Goal: Obtain resource: Download file/media

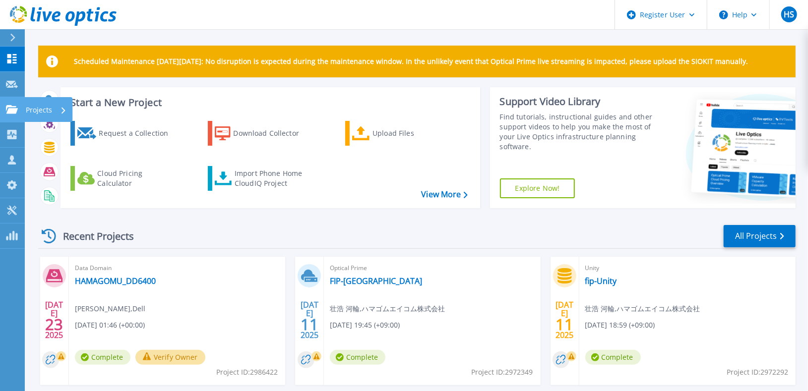
click at [6, 115] on link "Projects Projects" at bounding box center [12, 109] width 25 height 25
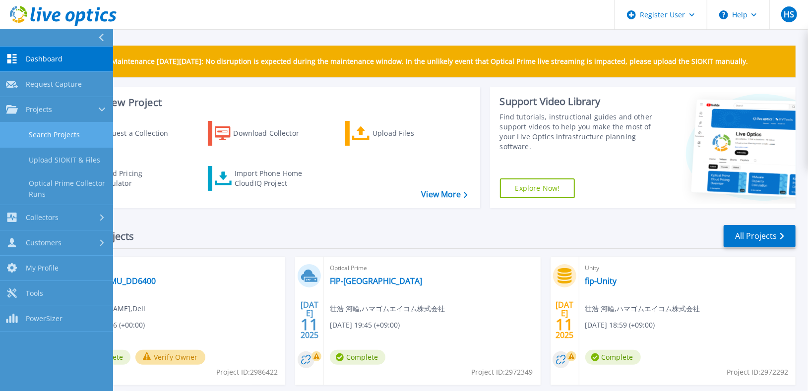
click at [42, 133] on link "Search Projects" at bounding box center [56, 134] width 113 height 25
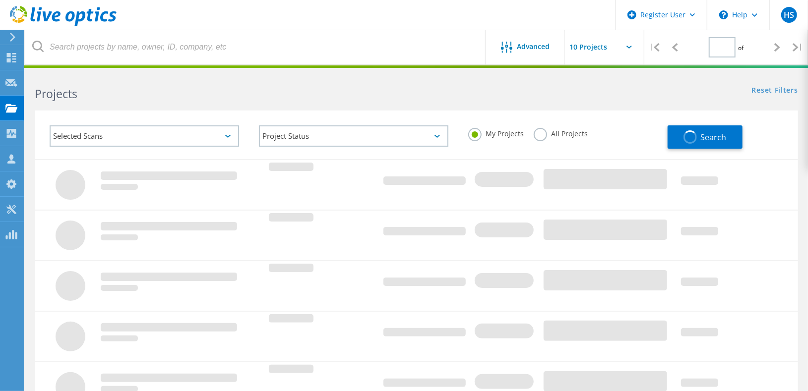
type input "1"
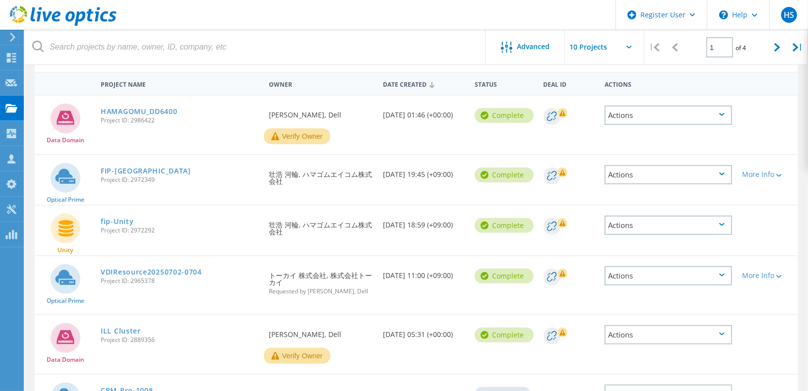
scroll to position [110, 0]
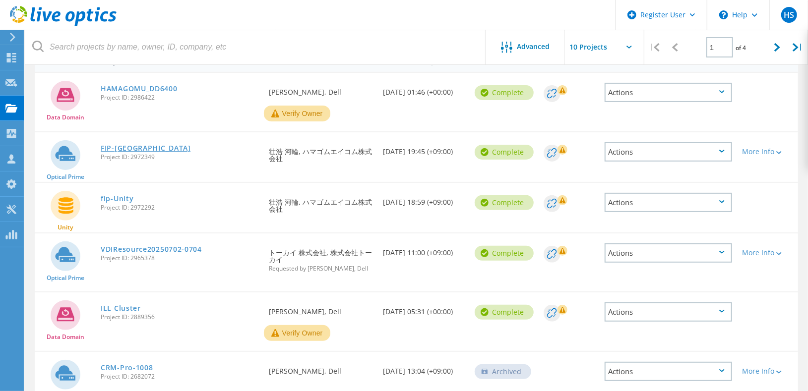
click at [141, 145] on link "FIP-[GEOGRAPHIC_DATA]" at bounding box center [146, 148] width 90 height 7
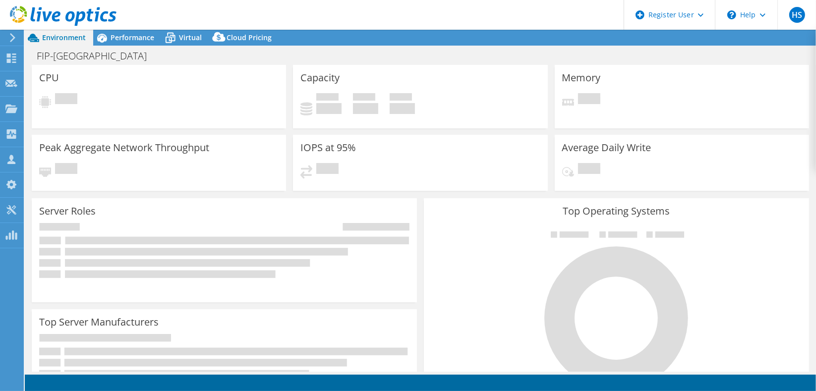
select select "USD"
select select "Tokyo"
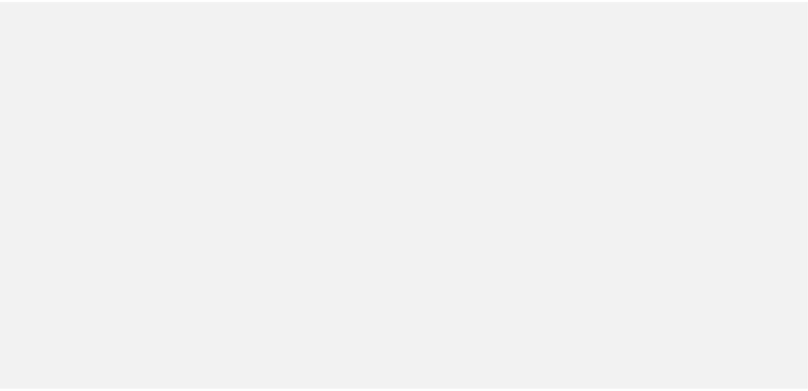
scroll to position [110, 0]
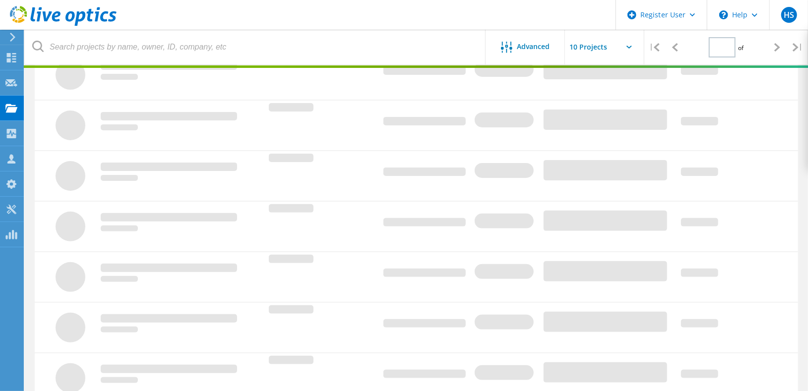
type input "1"
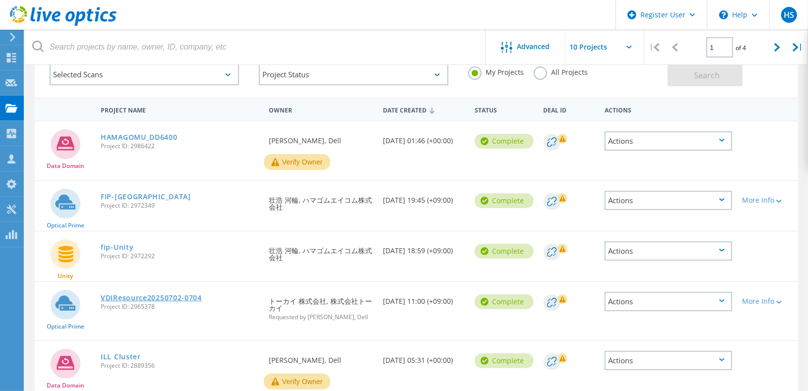
scroll to position [0, 0]
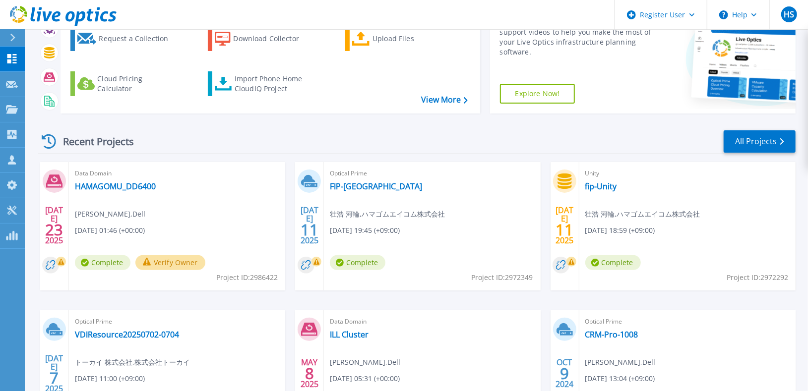
scroll to position [187, 0]
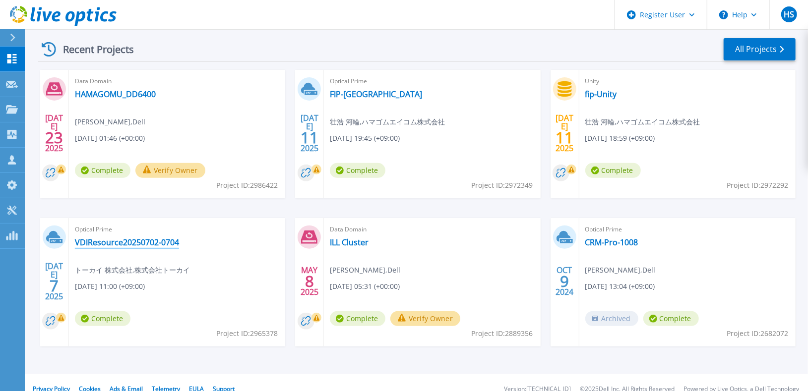
click at [144, 238] on link "VDIResource20250702-0704" at bounding box center [127, 243] width 104 height 10
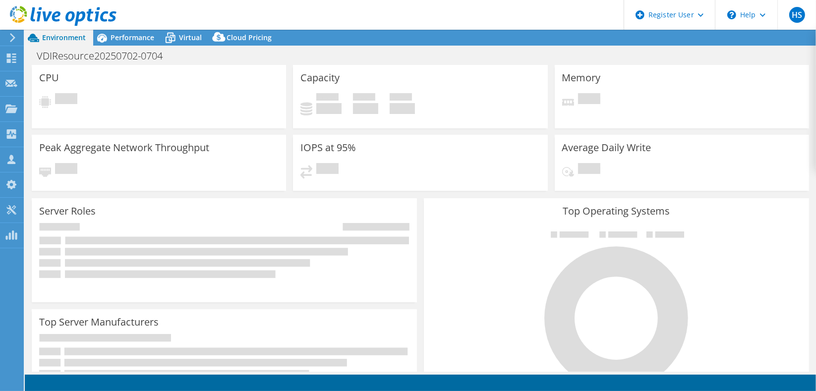
select select "USD"
select select "[GEOGRAPHIC_DATA]"
select select "JPY"
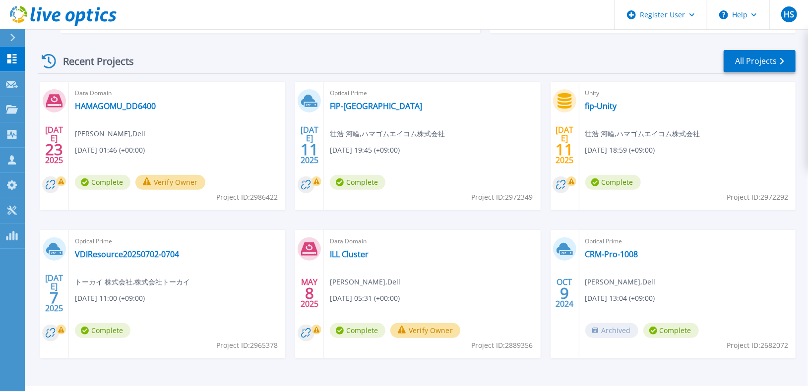
scroll to position [182, 0]
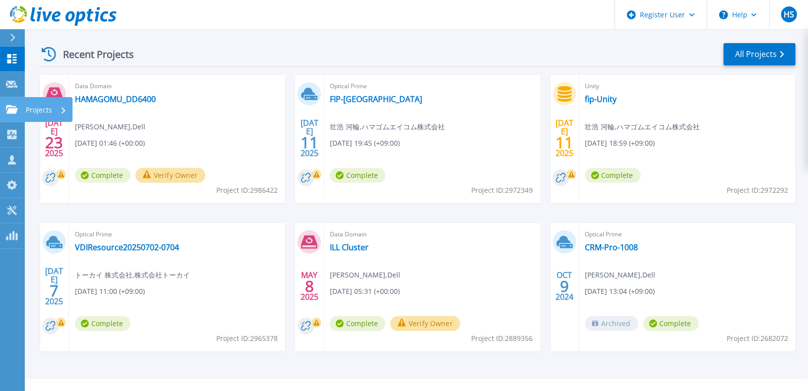
click at [11, 111] on icon at bounding box center [12, 109] width 12 height 8
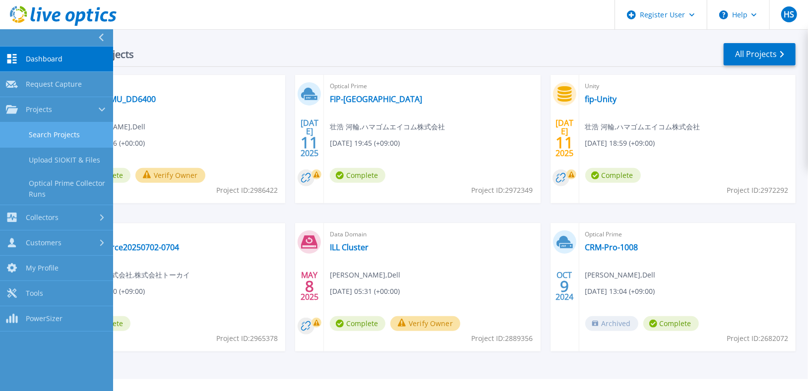
click at [47, 140] on link "Search Projects" at bounding box center [56, 134] width 113 height 25
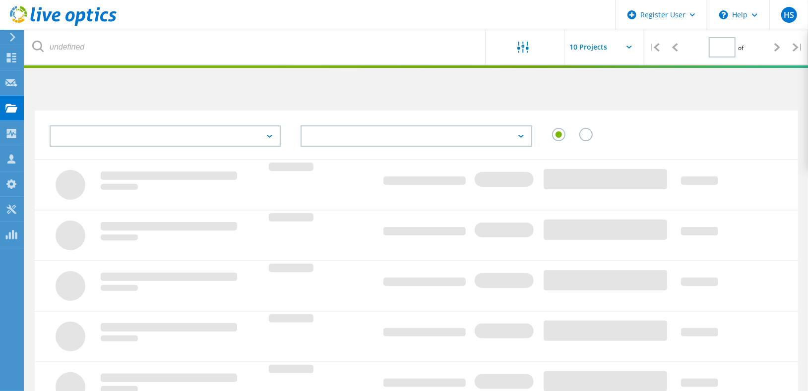
type input "1"
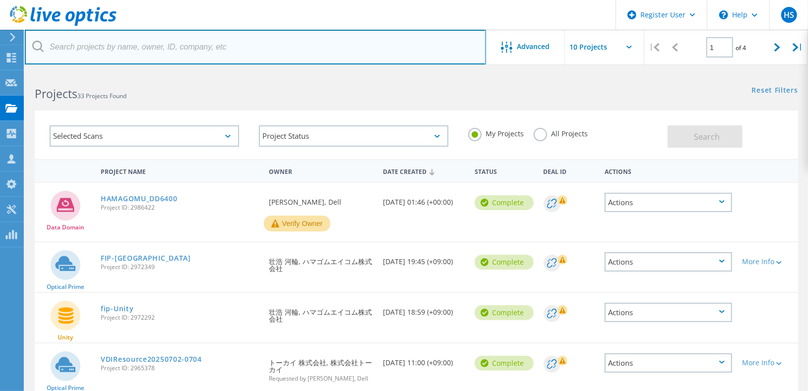
click at [319, 54] on input "text" at bounding box center [255, 47] width 461 height 35
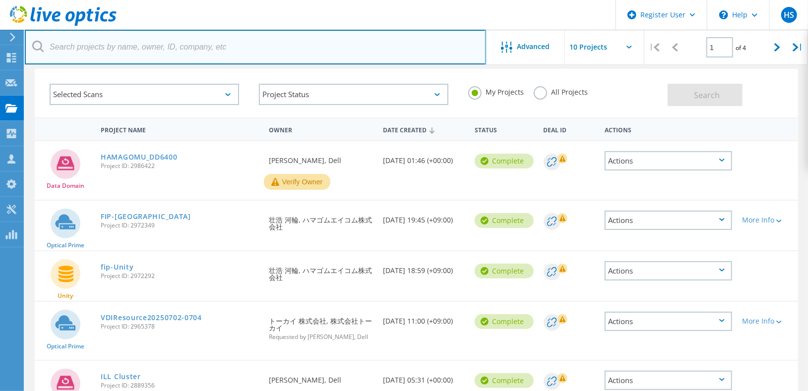
scroll to position [51, 0]
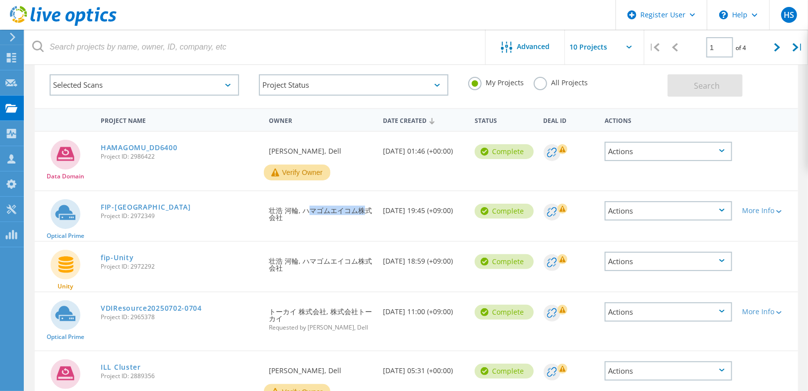
drag, startPoint x: 297, startPoint y: 209, endPoint x: 345, endPoint y: 210, distance: 47.6
click at [345, 210] on div "Requested By 壮浩 河輪, ハマゴムエイコム株式会社" at bounding box center [321, 211] width 115 height 40
copy div "ハマゴムエイコム"
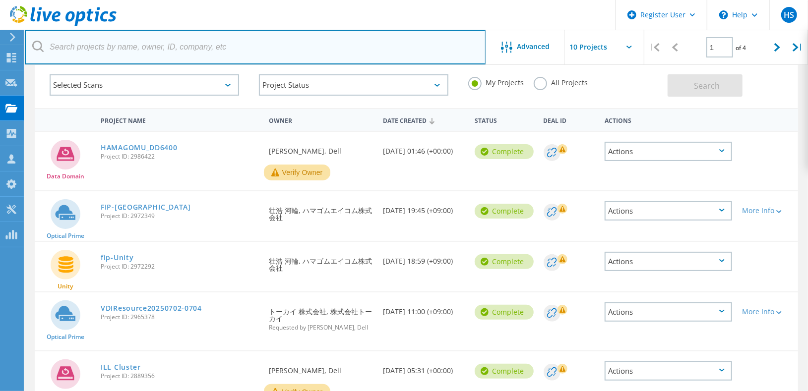
click at [250, 54] on input "text" at bounding box center [255, 47] width 461 height 35
paste input "ハマゴムエイコム"
type input "ハマゴムエイコム"
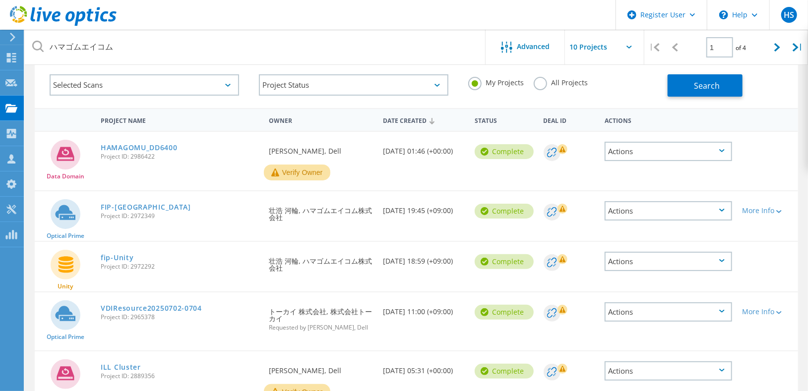
click at [570, 85] on div "All Projects" at bounding box center [561, 84] width 54 height 14
click at [553, 85] on div "All Projects" at bounding box center [561, 84] width 54 height 14
click at [540, 84] on label "All Projects" at bounding box center [561, 81] width 54 height 9
click at [0, 0] on input "All Projects" at bounding box center [0, 0] width 0 height 0
click at [676, 77] on button "Search" at bounding box center [705, 85] width 75 height 22
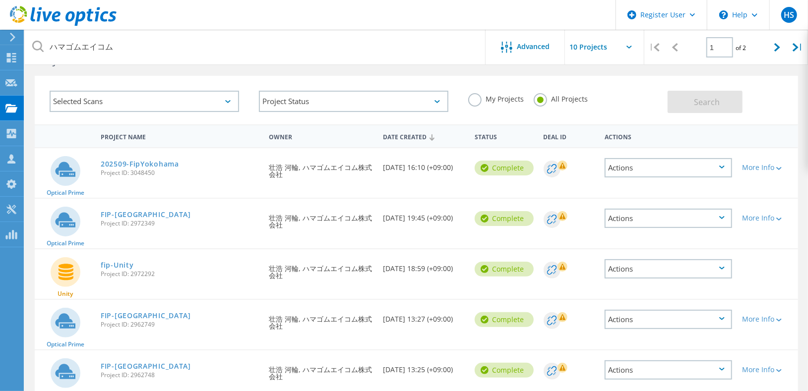
scroll to position [0, 0]
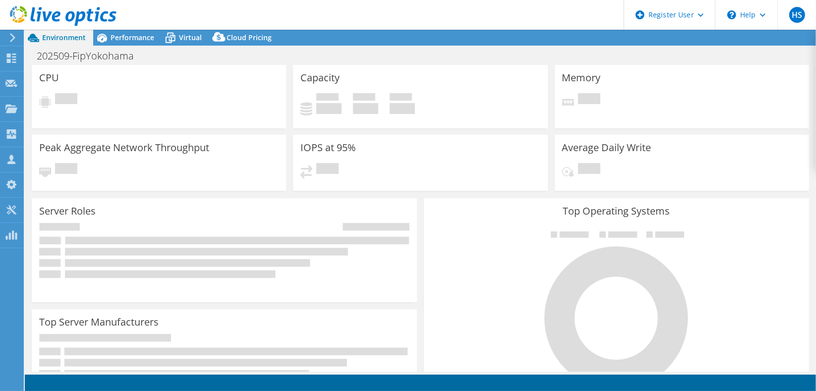
select select "[GEOGRAPHIC_DATA]"
select select "JPY"
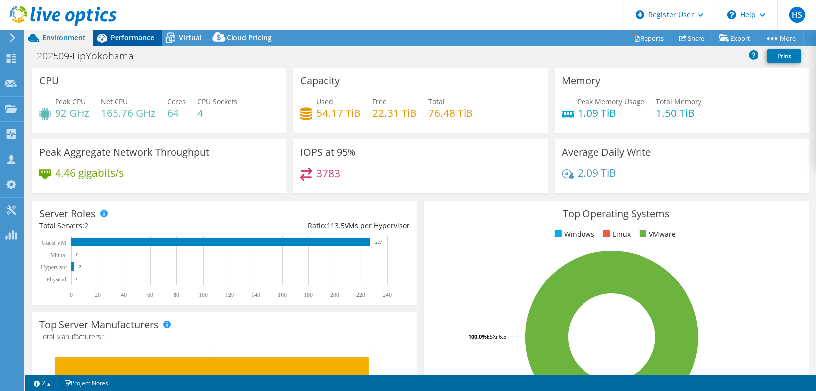
click at [130, 41] on span "Performance" at bounding box center [133, 37] width 44 height 9
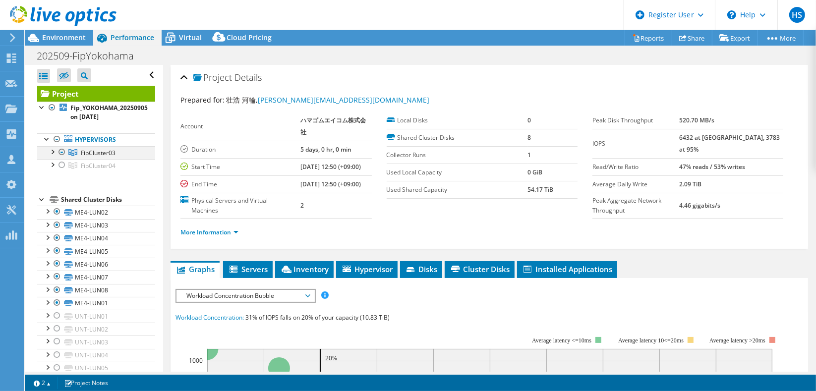
click at [50, 146] on div at bounding box center [52, 151] width 10 height 10
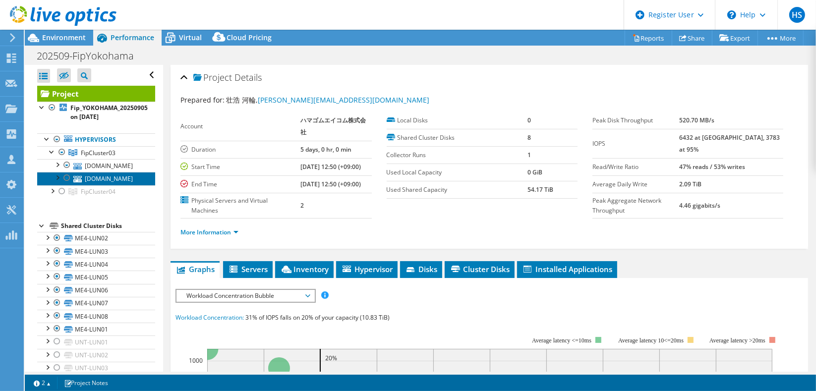
click at [49, 172] on link "[DOMAIN_NAME]" at bounding box center [96, 178] width 118 height 13
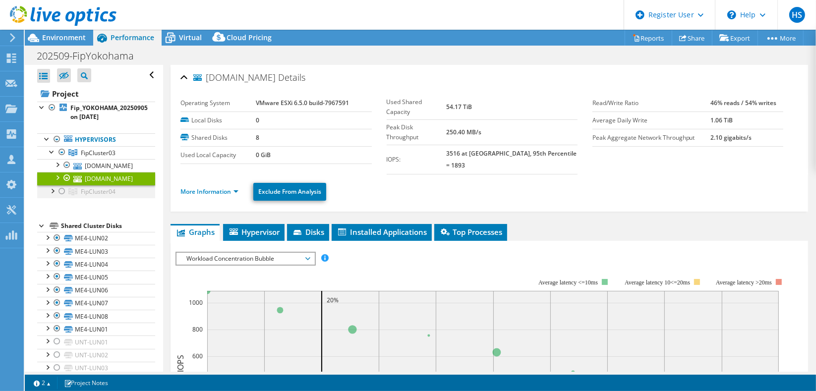
click at [48, 185] on div at bounding box center [52, 190] width 10 height 10
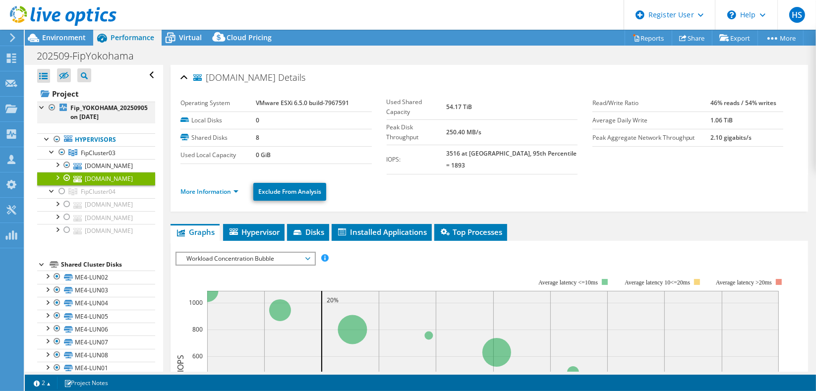
click at [52, 103] on div at bounding box center [52, 108] width 10 height 12
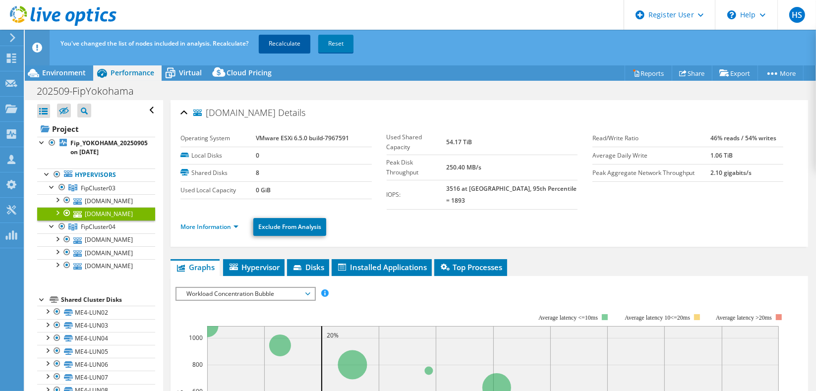
click at [290, 46] on link "Recalculate" at bounding box center [285, 44] width 52 height 18
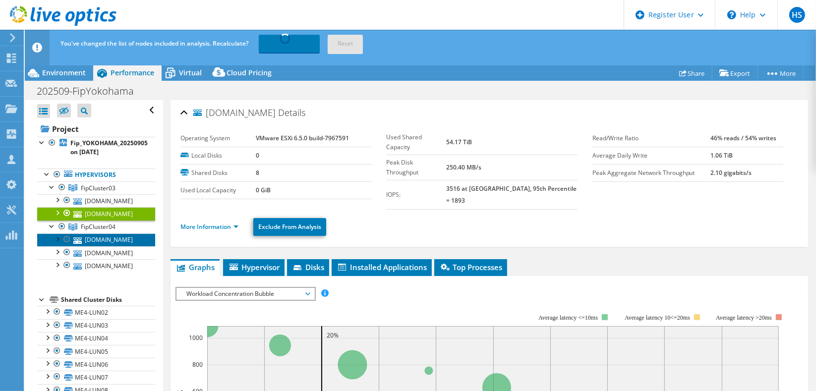
click at [108, 234] on link "[DOMAIN_NAME]" at bounding box center [96, 240] width 118 height 13
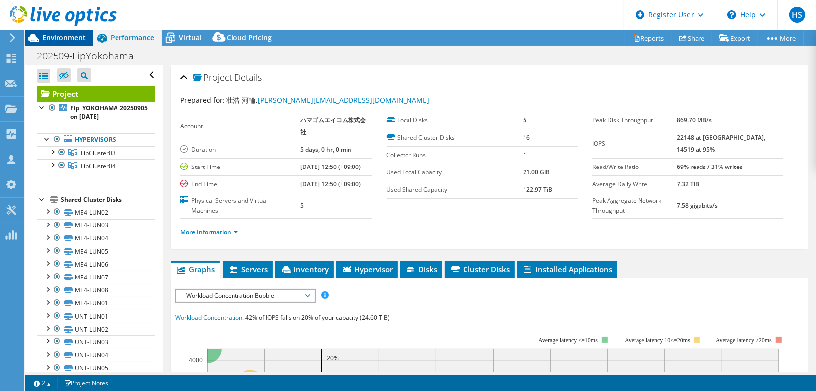
click at [68, 40] on span "Environment" at bounding box center [64, 37] width 44 height 9
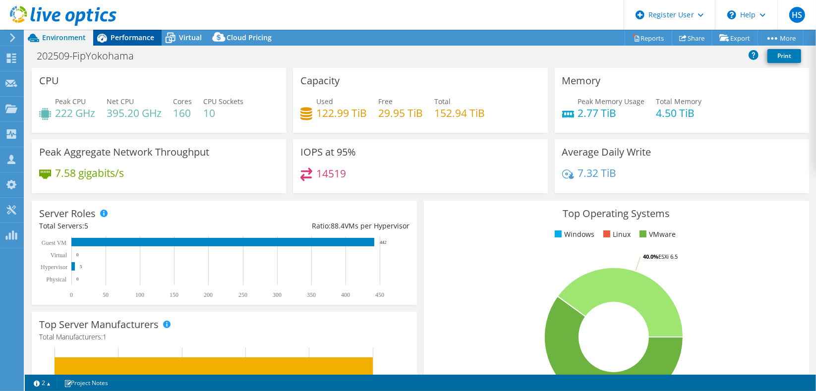
click at [114, 34] on span "Performance" at bounding box center [133, 37] width 44 height 9
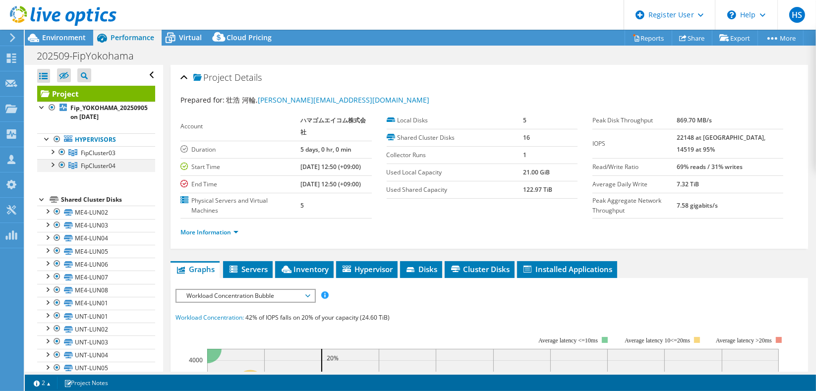
click at [51, 159] on div at bounding box center [52, 164] width 10 height 10
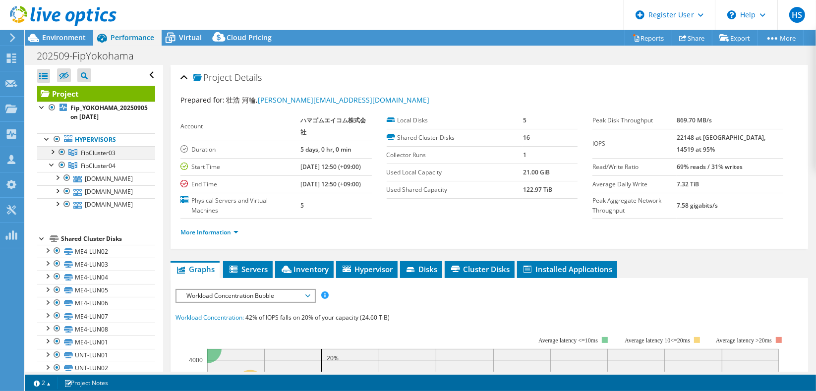
click at [53, 146] on div at bounding box center [52, 151] width 10 height 10
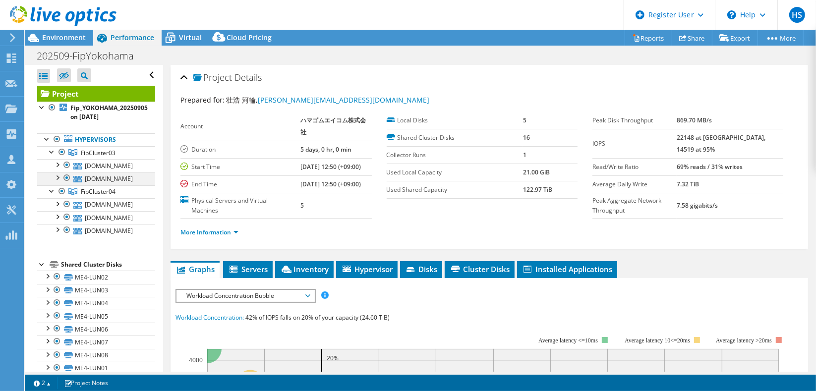
click at [58, 172] on div at bounding box center [57, 177] width 10 height 10
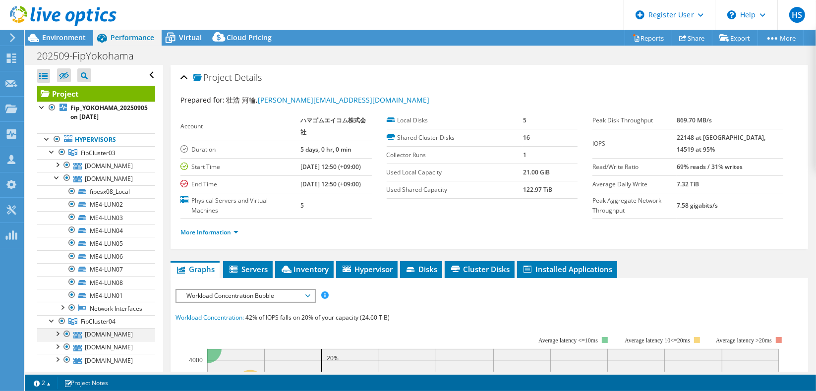
click at [60, 328] on div at bounding box center [57, 333] width 10 height 10
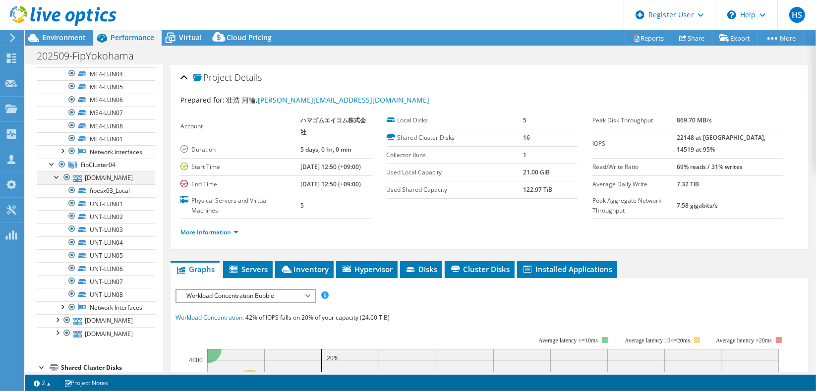
scroll to position [158, 0]
click at [61, 157] on div at bounding box center [62, 163] width 10 height 12
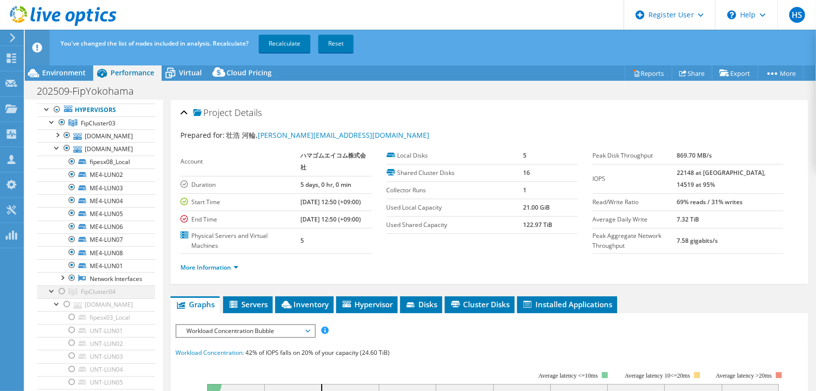
scroll to position [0, 0]
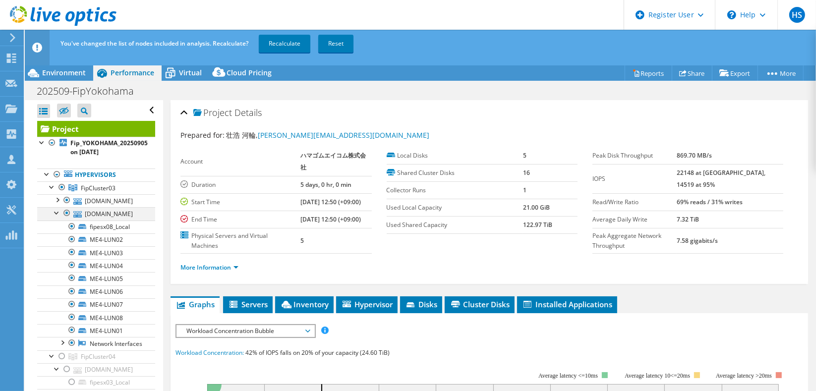
click at [56, 207] on div at bounding box center [57, 212] width 10 height 10
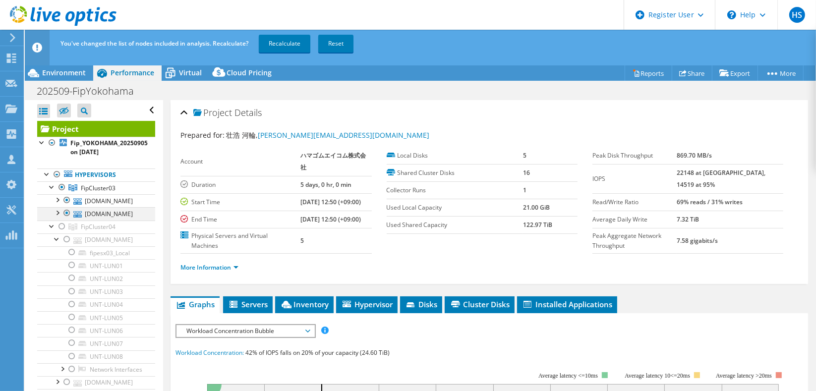
click at [56, 207] on div at bounding box center [57, 212] width 10 height 10
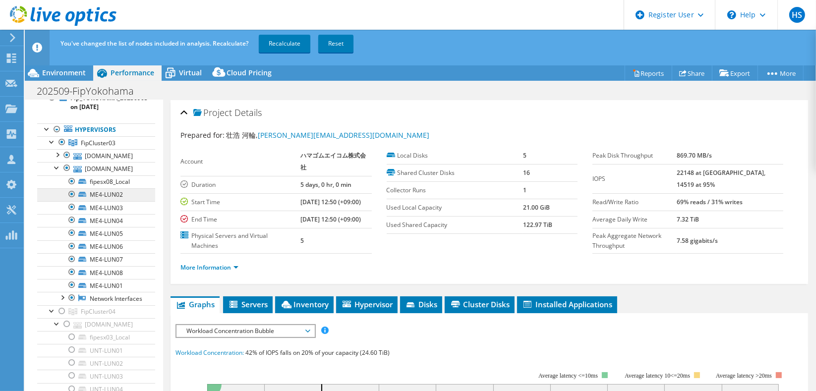
scroll to position [44, 0]
click at [58, 151] on div at bounding box center [57, 156] width 10 height 10
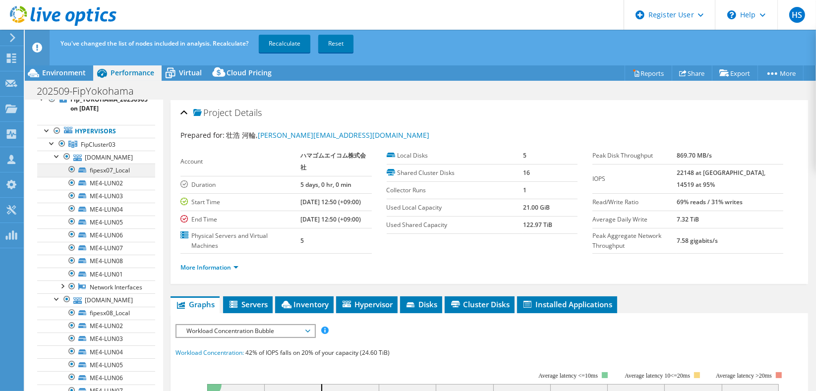
click at [69, 164] on div at bounding box center [72, 170] width 10 height 12
click at [73, 307] on div at bounding box center [72, 313] width 10 height 12
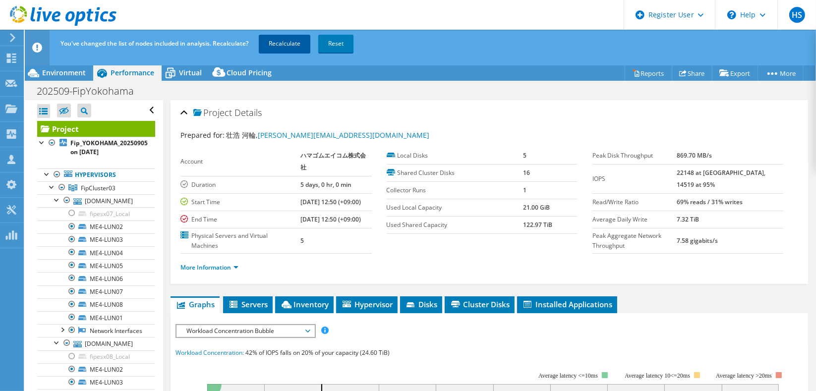
click at [297, 43] on link "Recalculate" at bounding box center [285, 44] width 52 height 18
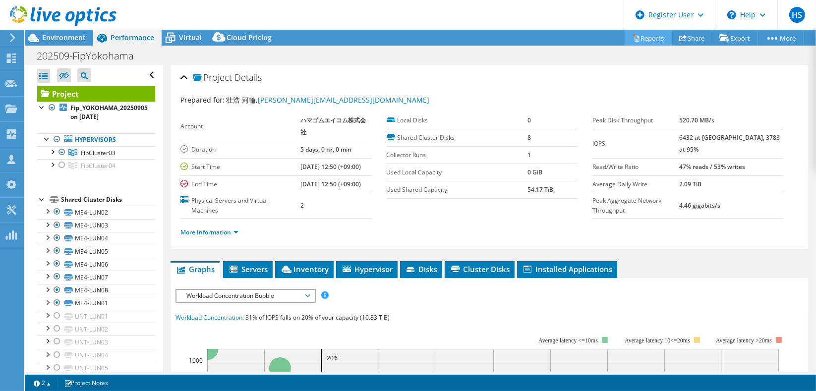
click at [633, 34] on circle at bounding box center [634, 35] width 2 height 2
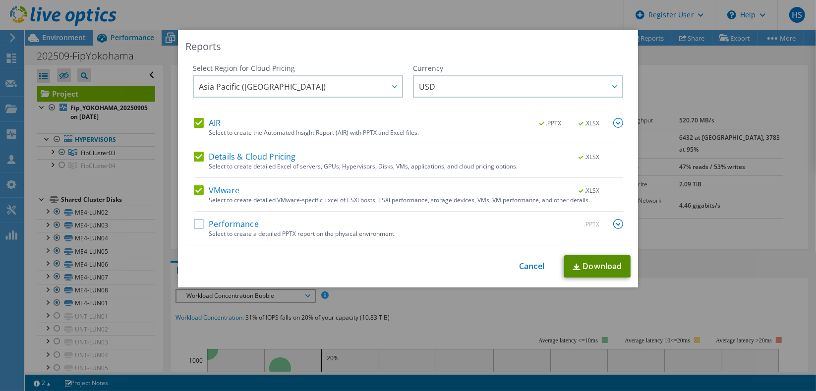
click at [595, 259] on link "Download" at bounding box center [597, 266] width 66 height 22
click at [538, 266] on link "Cancel" at bounding box center [531, 266] width 25 height 9
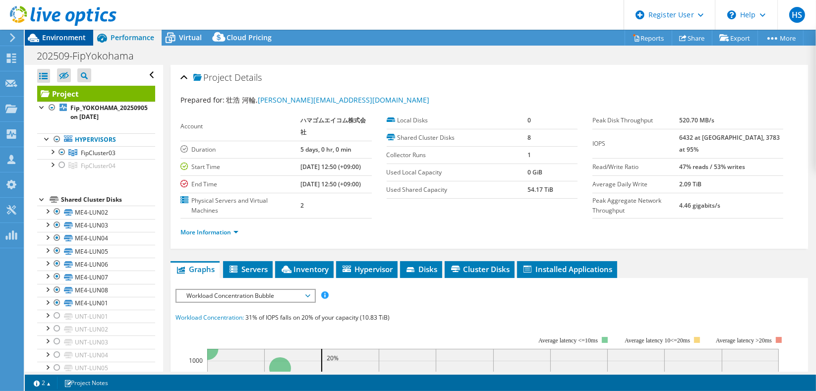
click at [71, 35] on span "Environment" at bounding box center [64, 37] width 44 height 9
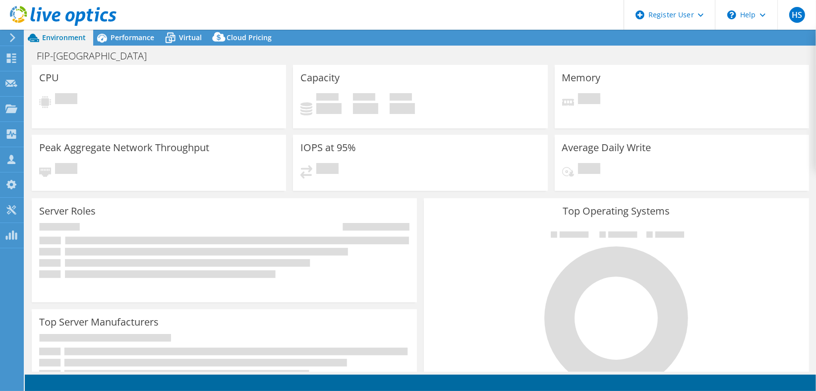
select select "[GEOGRAPHIC_DATA]"
select select "USD"
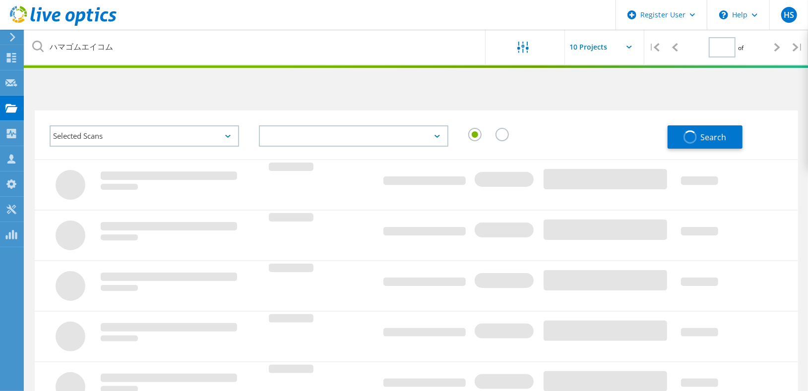
type input "1"
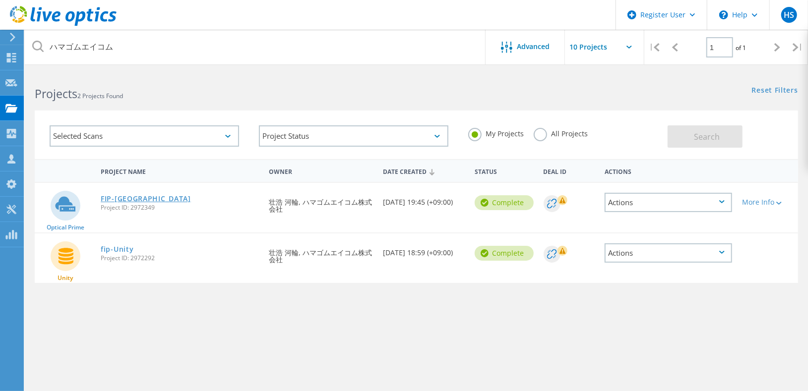
click at [130, 196] on link "FIP-[GEOGRAPHIC_DATA]" at bounding box center [146, 198] width 90 height 7
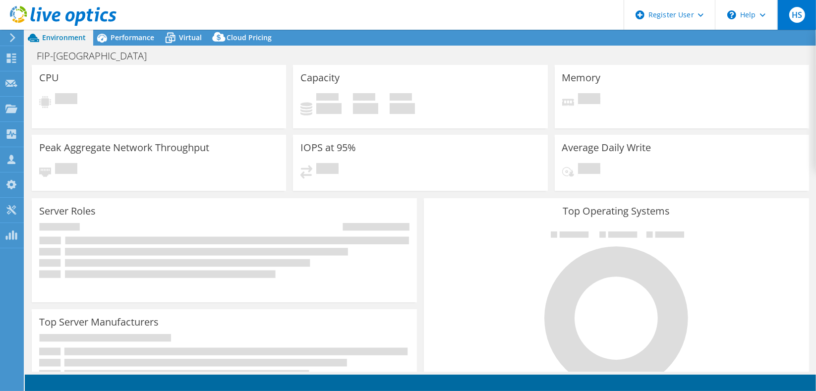
select select "[GEOGRAPHIC_DATA]"
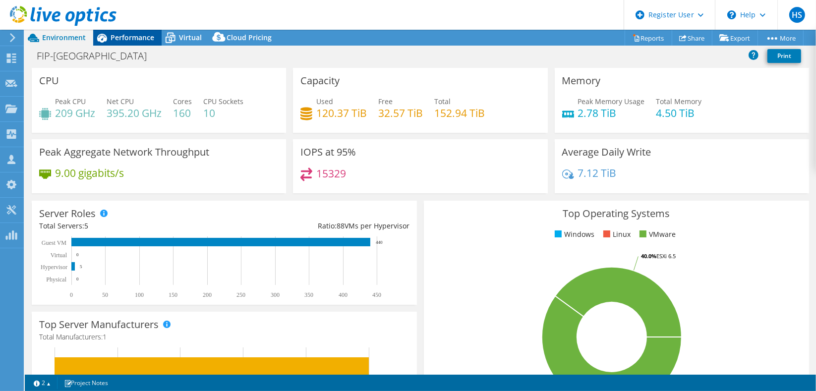
click at [145, 40] on span "Performance" at bounding box center [133, 37] width 44 height 9
